Goal: Navigation & Orientation: Find specific page/section

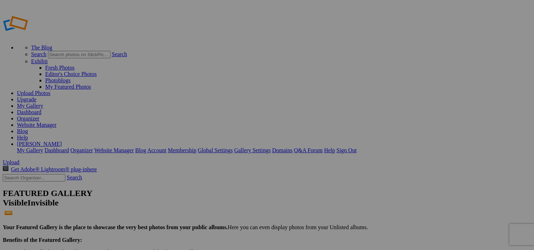
scroll to position [250, 0]
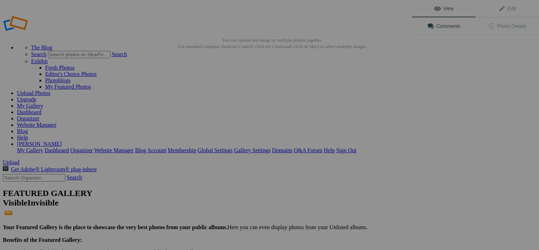
click at [204, 193] on img at bounding box center [196, 190] width 53 height 30
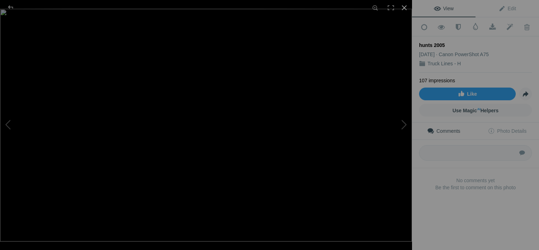
click at [404, 8] on div at bounding box center [405, 8] width 16 height 16
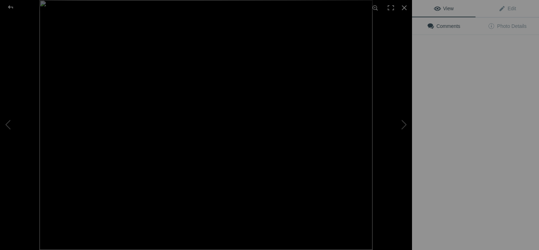
click at [208, 195] on img at bounding box center [206, 125] width 333 height 250
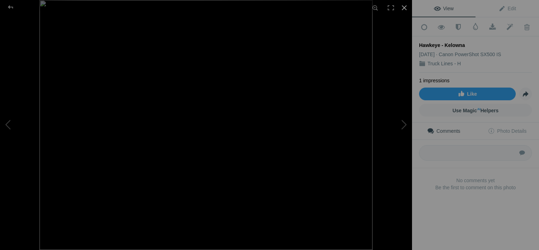
click at [403, 7] on div at bounding box center [405, 8] width 16 height 16
